Goal: Information Seeking & Learning: Learn about a topic

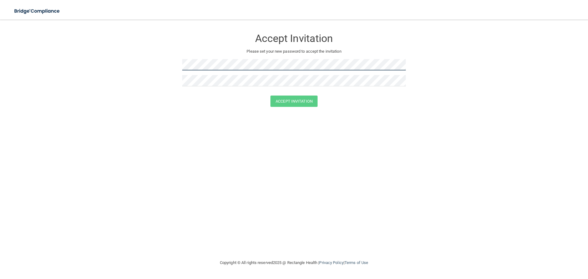
click at [155, 72] on form "Accept Invitation Please set your new password to accept the invitation Accept …" at bounding box center [293, 70] width 563 height 88
click at [166, 65] on form "Accept Invitation Please set your new password to accept the invitation Passwor…" at bounding box center [293, 74] width 563 height 97
click at [293, 102] on button "Accept Invitation" at bounding box center [293, 101] width 47 height 11
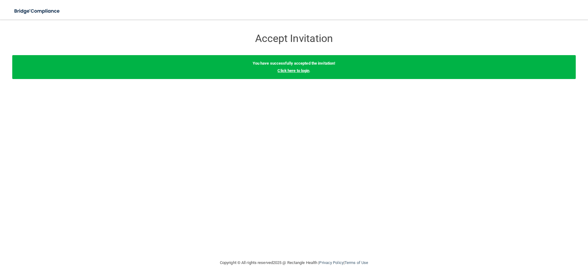
click at [298, 70] on link "Click here to login" at bounding box center [293, 70] width 32 height 5
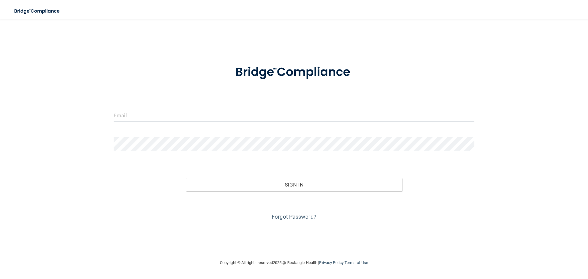
click at [154, 121] on input "email" at bounding box center [294, 115] width 361 height 14
type input "[EMAIL_ADDRESS][PERSON_NAME][DOMAIN_NAME]"
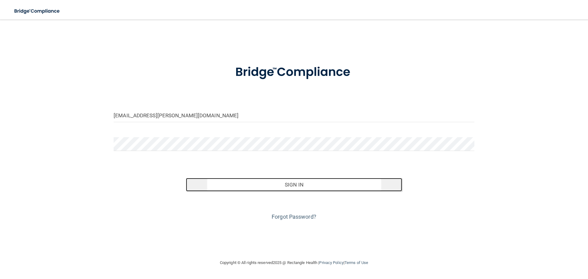
click at [306, 184] on button "Sign In" at bounding box center [294, 184] width 216 height 13
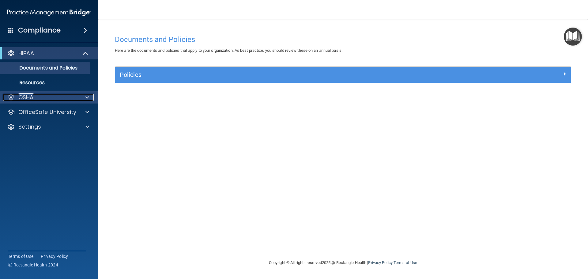
click at [68, 98] on div "OSHA" at bounding box center [41, 97] width 76 height 7
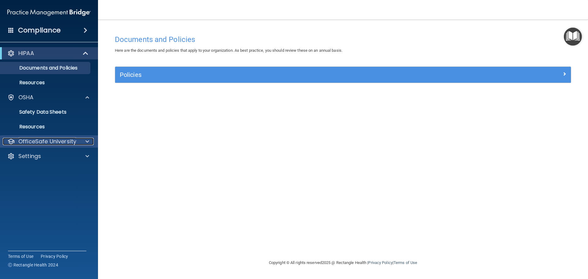
click at [56, 143] on p "OfficeSafe University" at bounding box center [47, 141] width 58 height 7
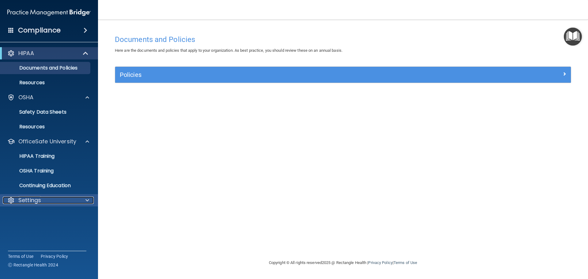
click at [55, 200] on div "Settings" at bounding box center [41, 200] width 76 height 7
click at [49, 187] on p "Continuing Education" at bounding box center [46, 185] width 84 height 6
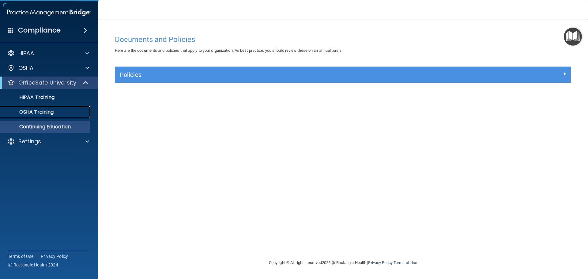
click at [42, 114] on p "OSHA Training" at bounding box center [29, 112] width 50 height 6
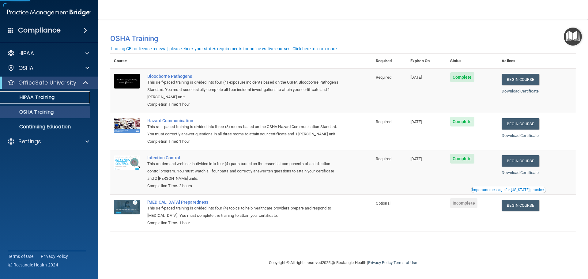
click at [39, 93] on link "HIPAA Training" at bounding box center [42, 97] width 96 height 12
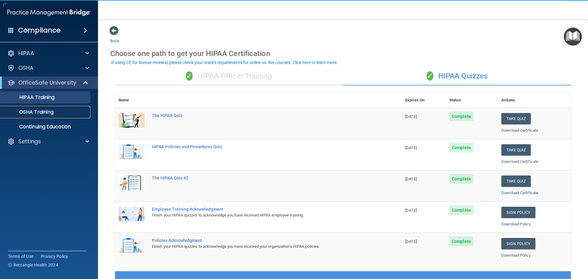
click at [39, 113] on p "OSHA Training" at bounding box center [29, 112] width 50 height 6
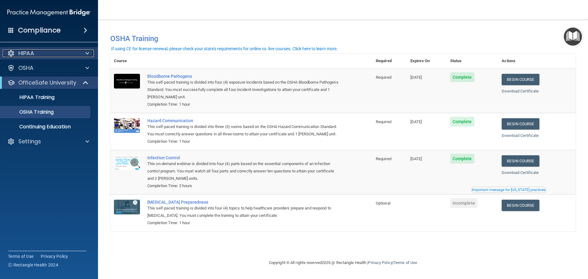
click at [23, 53] on p "HIPAA" at bounding box center [26, 53] width 16 height 7
